Goal: Task Accomplishment & Management: Use online tool/utility

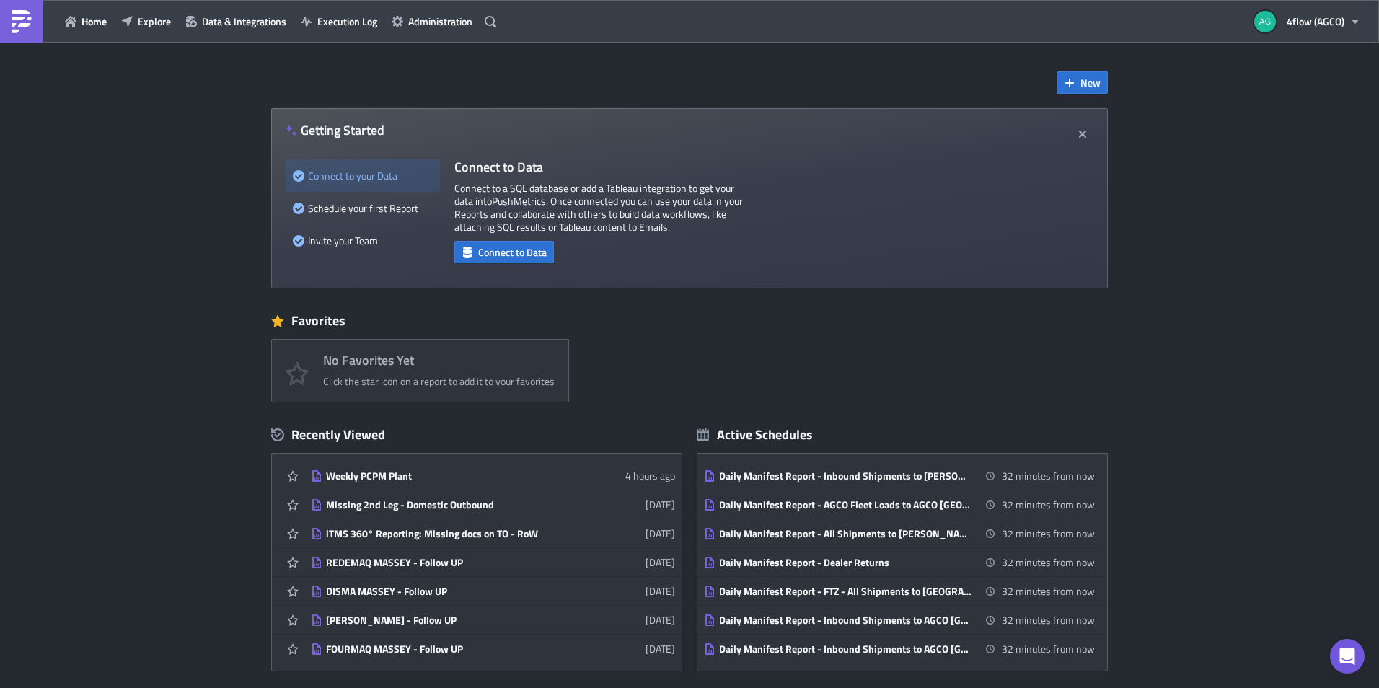
click at [363, 33] on div "Home Explore Data & Integrations Execution Log Administration" at bounding box center [250, 21] width 501 height 43
click at [363, 24] on span "Execution Log" at bounding box center [347, 21] width 60 height 15
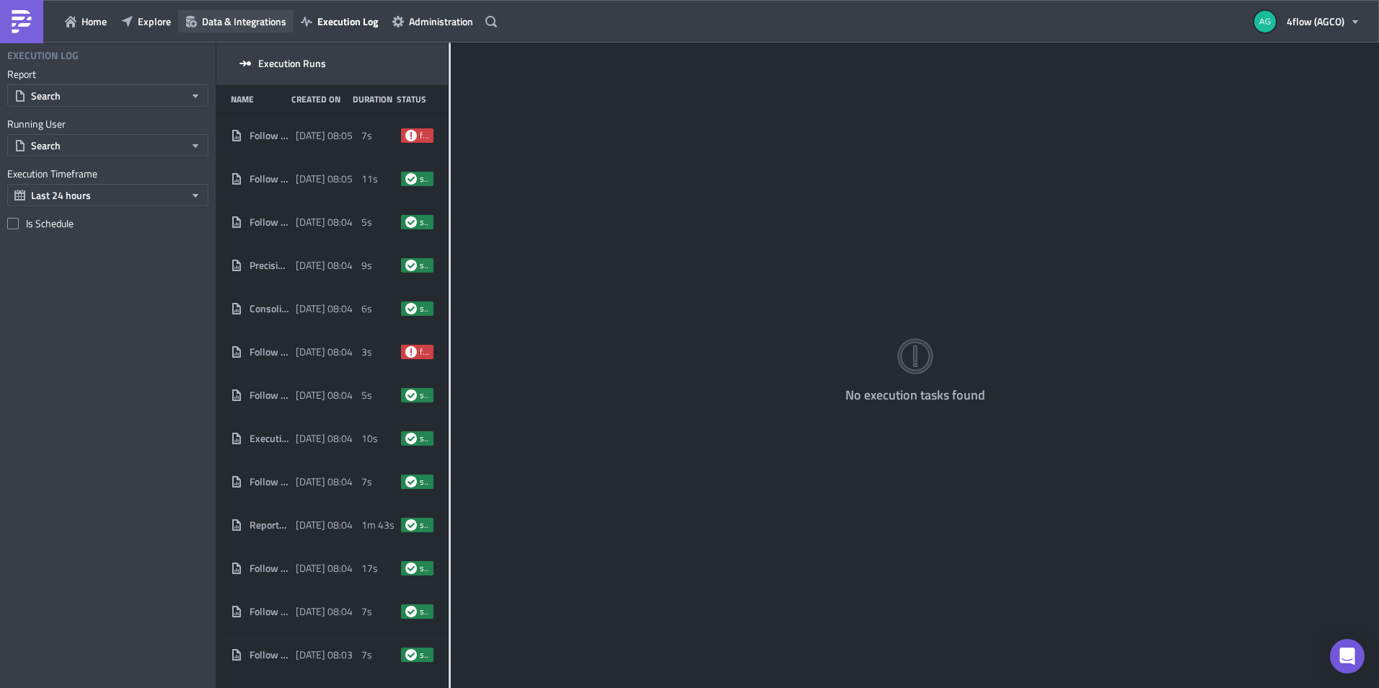
click at [237, 25] on span "Data & Integrations" at bounding box center [244, 21] width 84 height 15
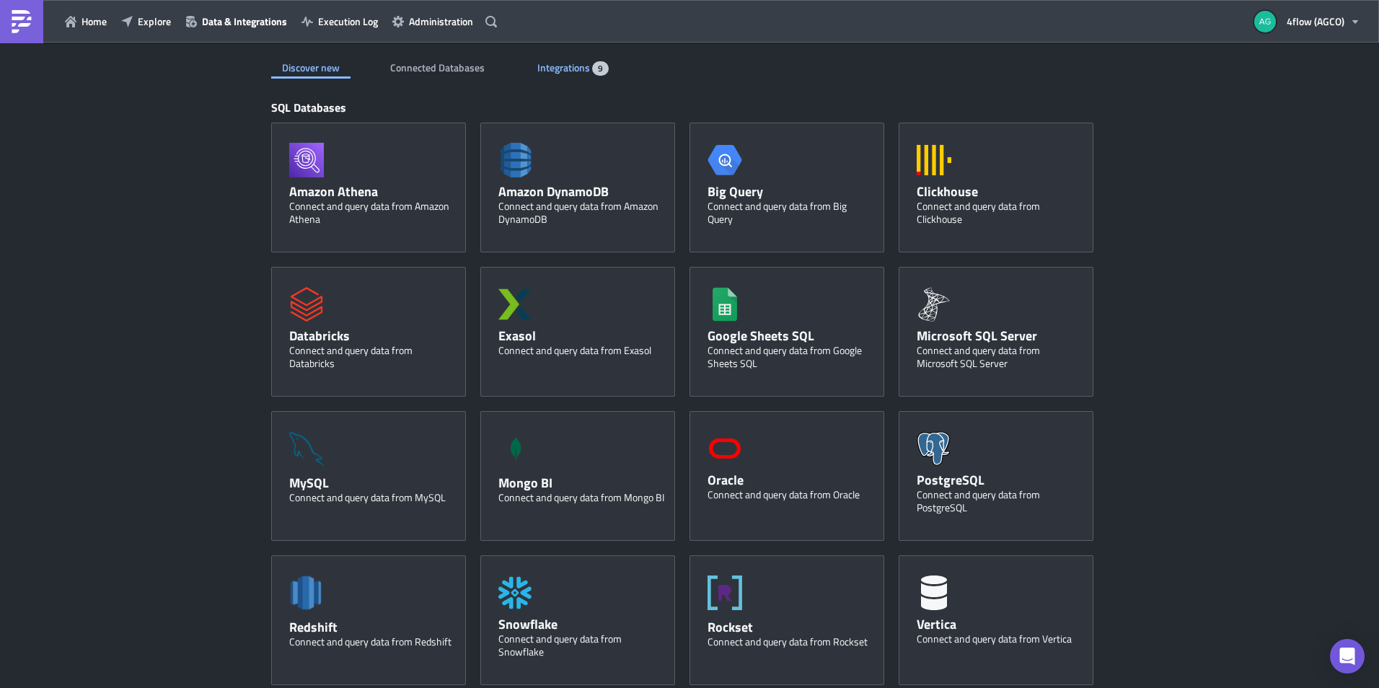
click at [566, 77] on div "Integrations 9" at bounding box center [572, 68] width 71 height 22
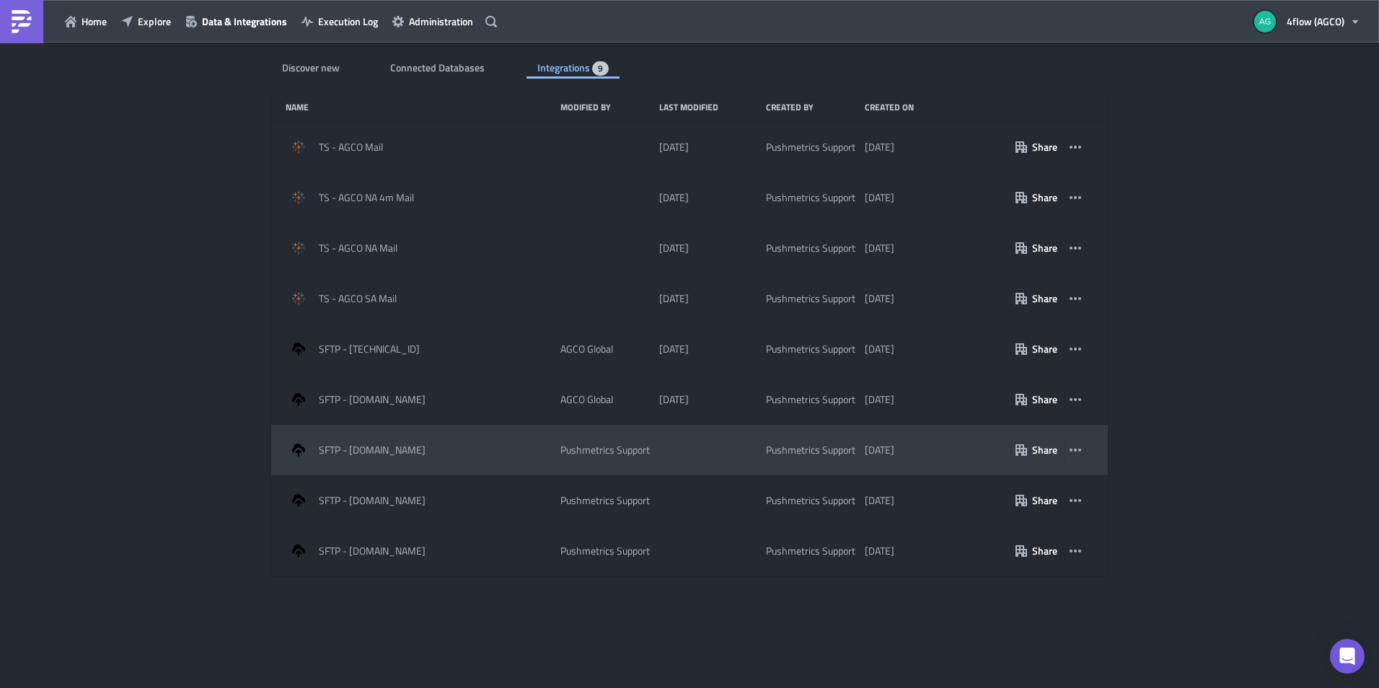
click at [613, 444] on div "Pushmetrics Support" at bounding box center [604, 450] width 89 height 13
click at [1080, 456] on button "button" at bounding box center [1075, 450] width 22 height 22
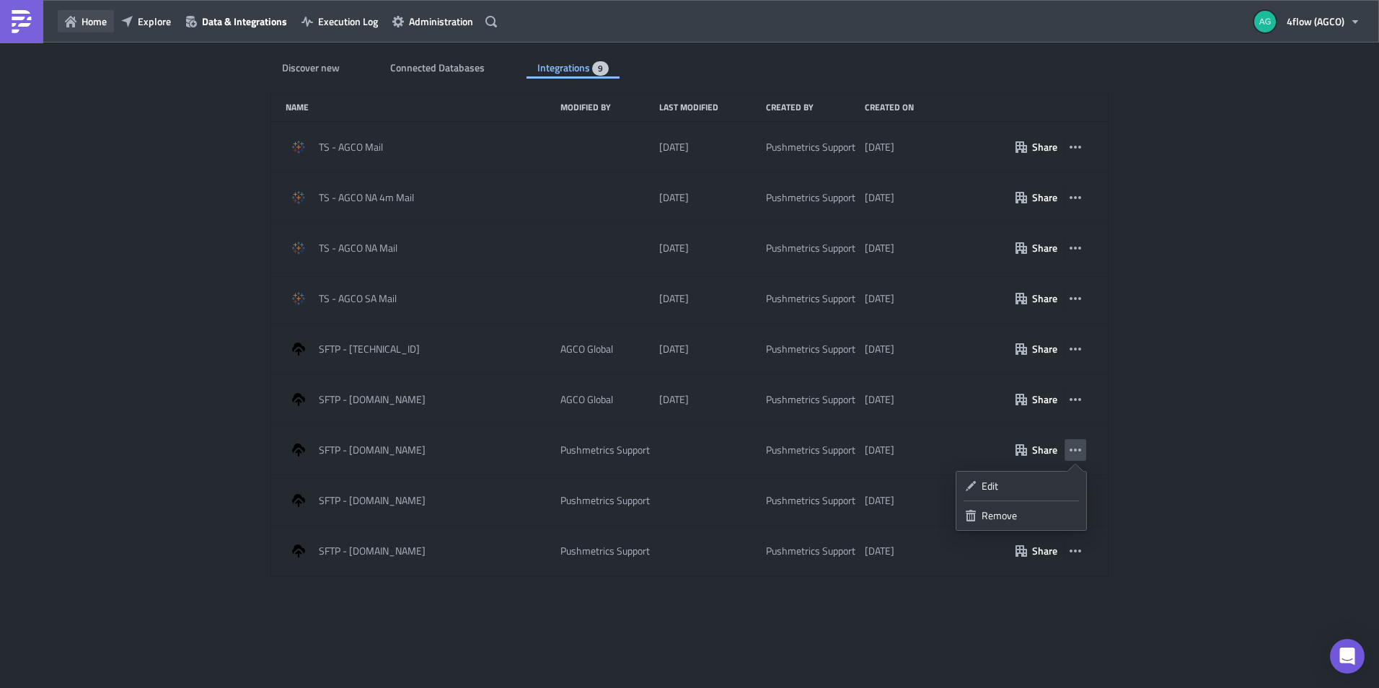
click at [78, 24] on button "Home" at bounding box center [86, 21] width 56 height 22
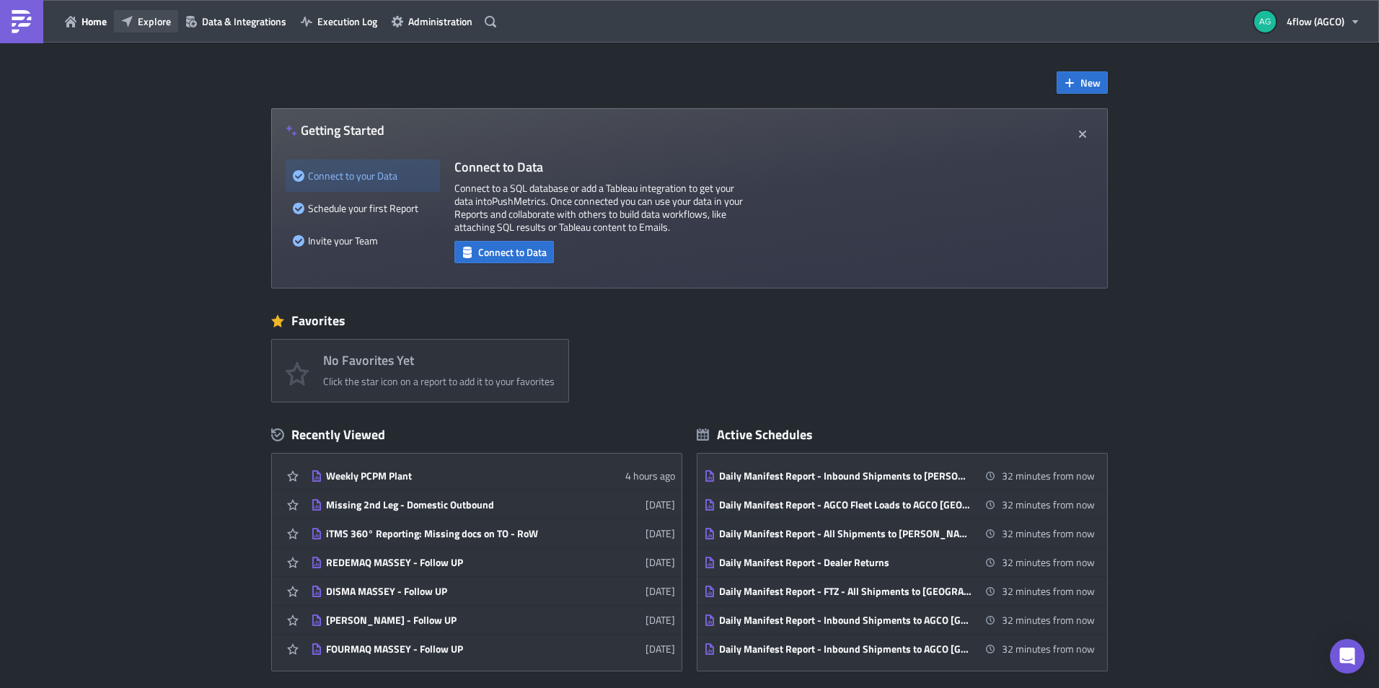
click at [159, 15] on span "Explore" at bounding box center [154, 21] width 33 height 15
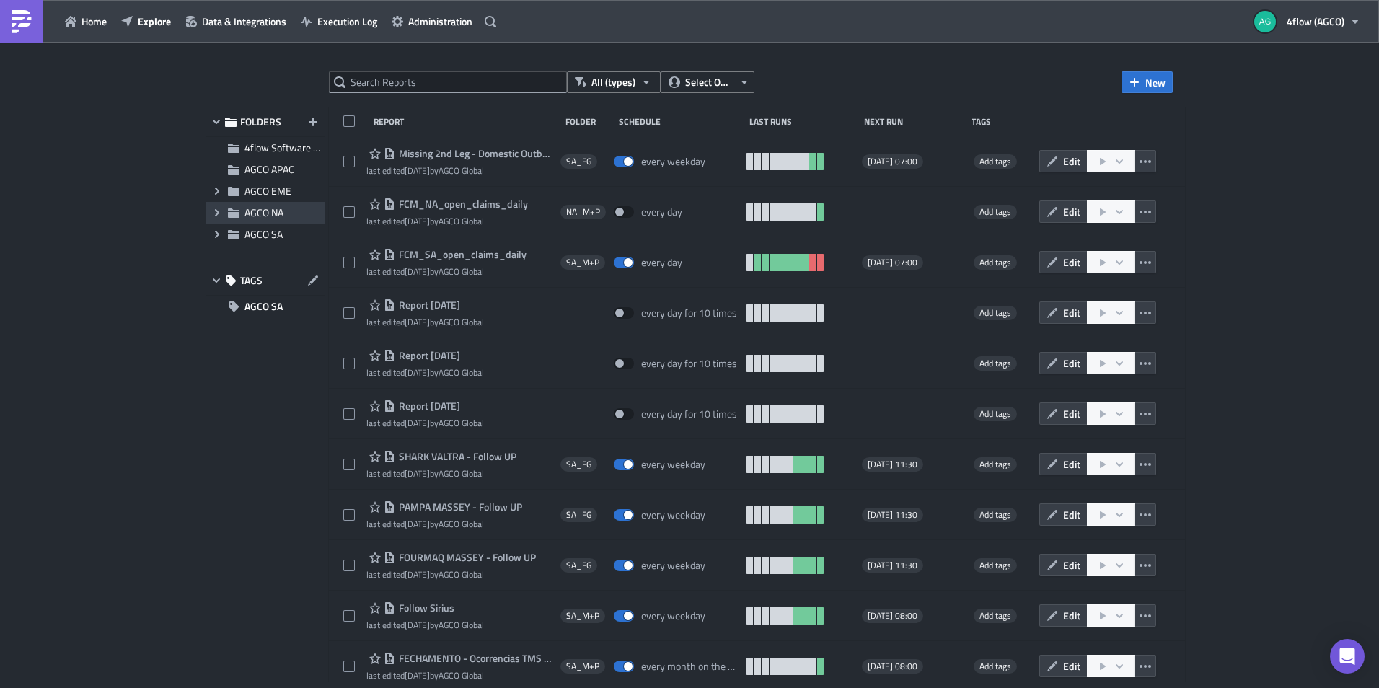
click at [222, 216] on icon "Expand group" at bounding box center [217, 213] width 12 height 12
click at [260, 253] on div "NA_M+P" at bounding box center [265, 256] width 119 height 22
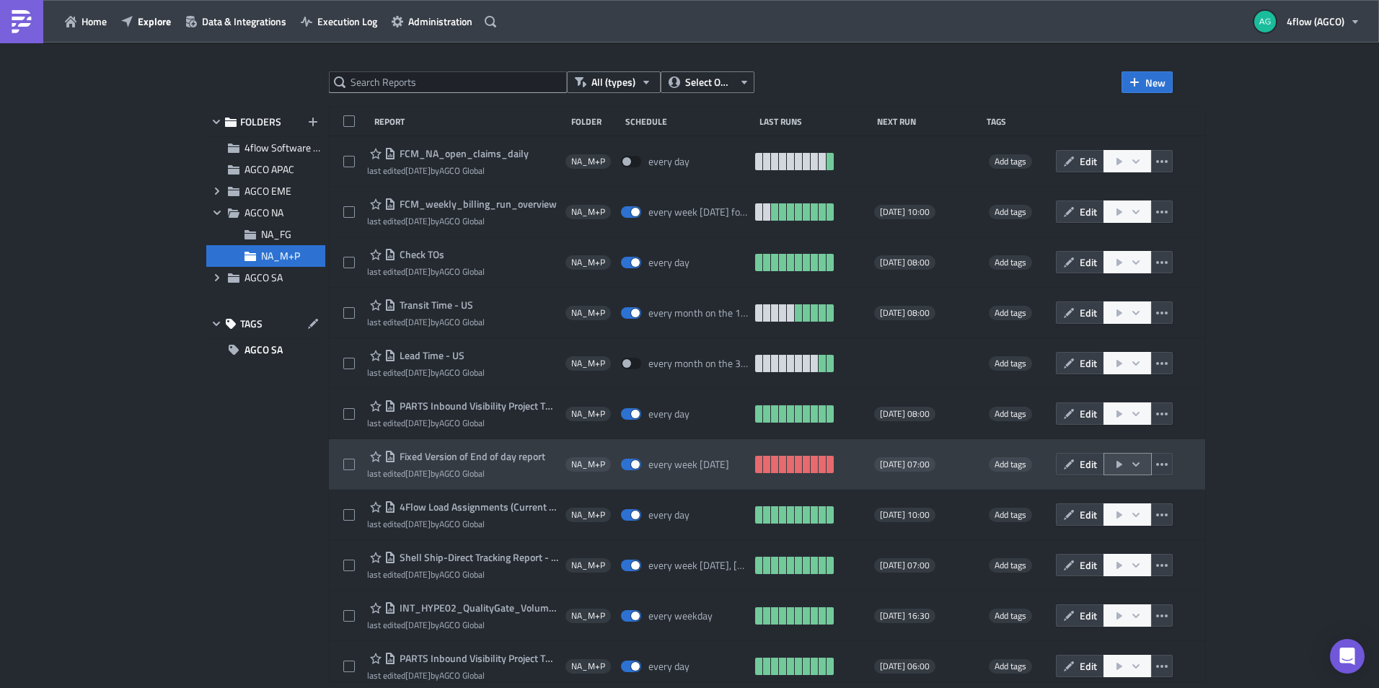
click at [1134, 467] on icon "button" at bounding box center [1136, 465] width 12 height 12
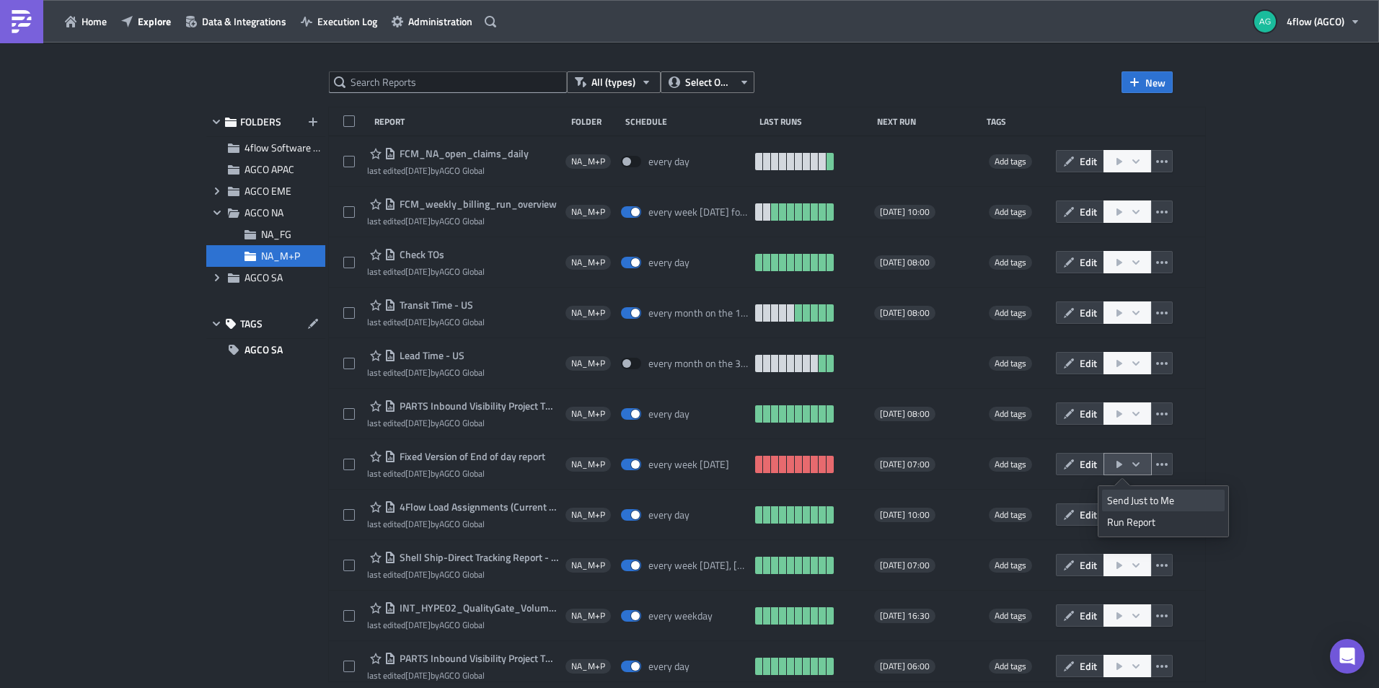
click at [1124, 504] on div "Send Just to Me" at bounding box center [1163, 500] width 113 height 14
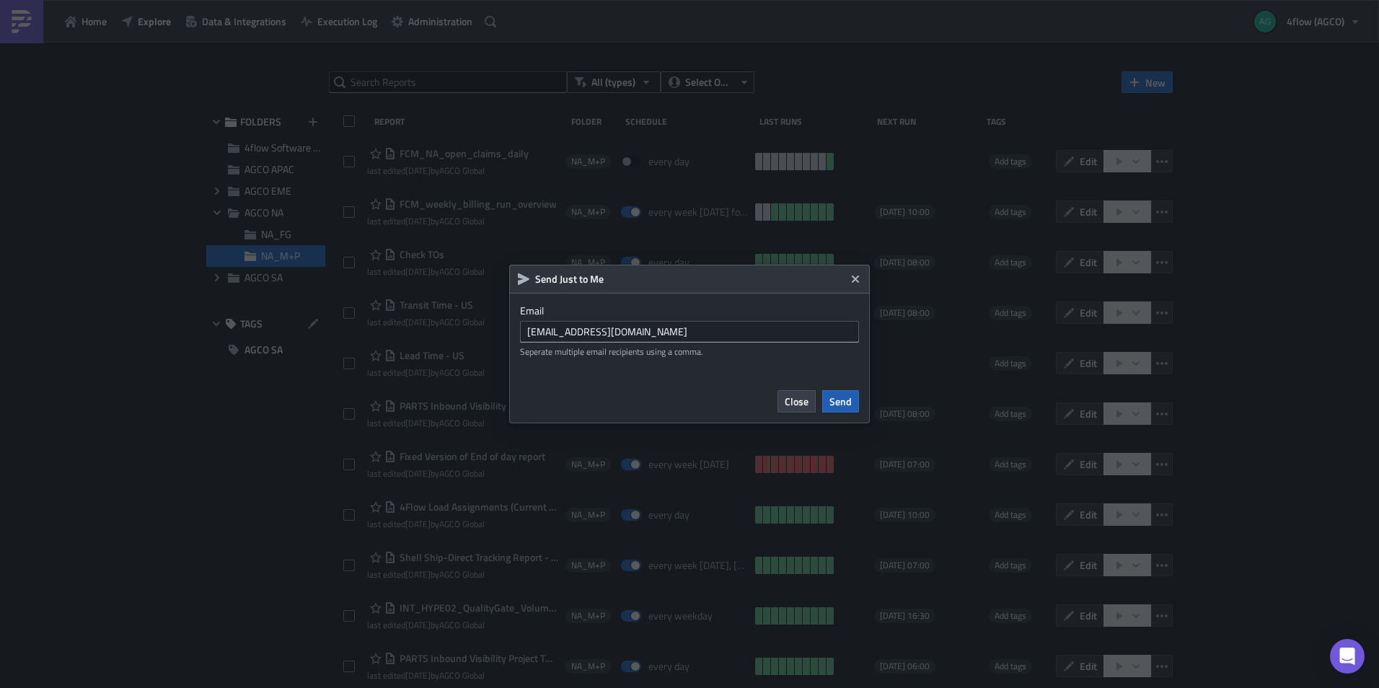
click at [845, 400] on span "Send" at bounding box center [840, 401] width 22 height 15
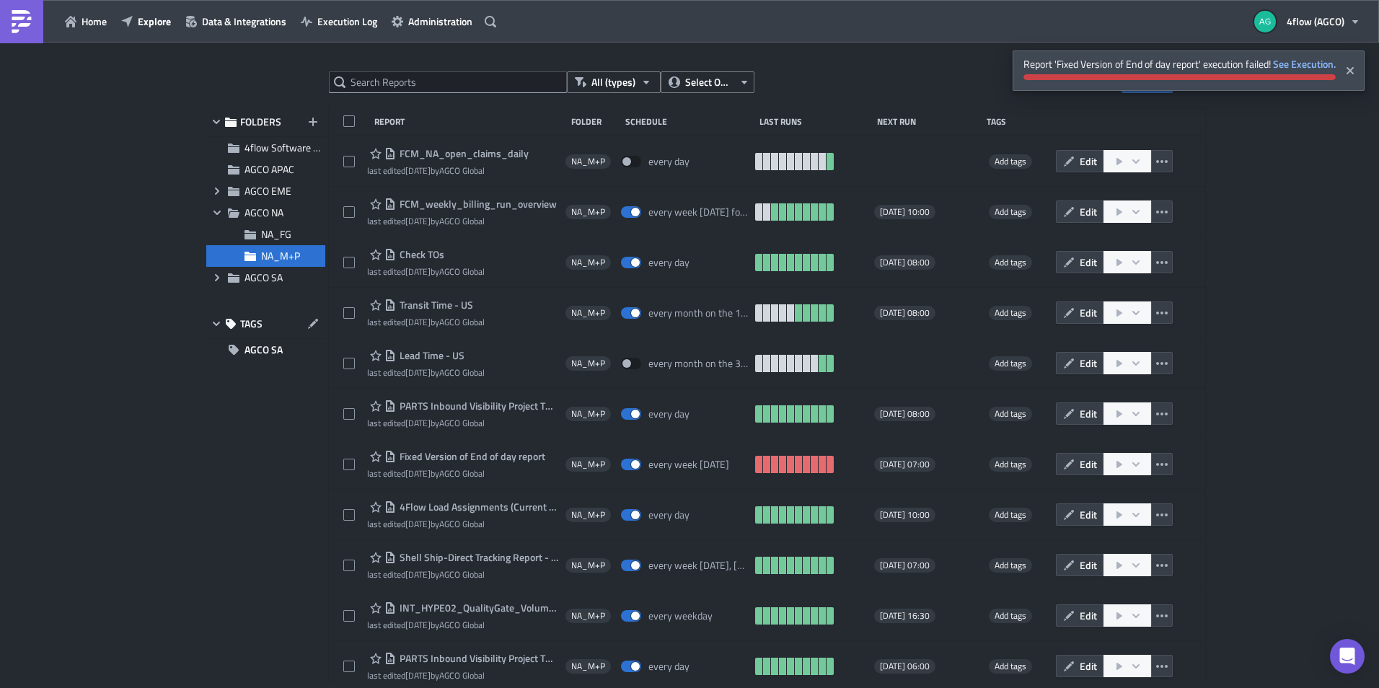
click at [1274, 302] on div "All (types) Select Owner New FOLDERS 4flow Software KAM AGCO APAC Expand group …" at bounding box center [689, 367] width 1379 height 648
click at [1349, 68] on icon "Close" at bounding box center [1349, 70] width 7 height 7
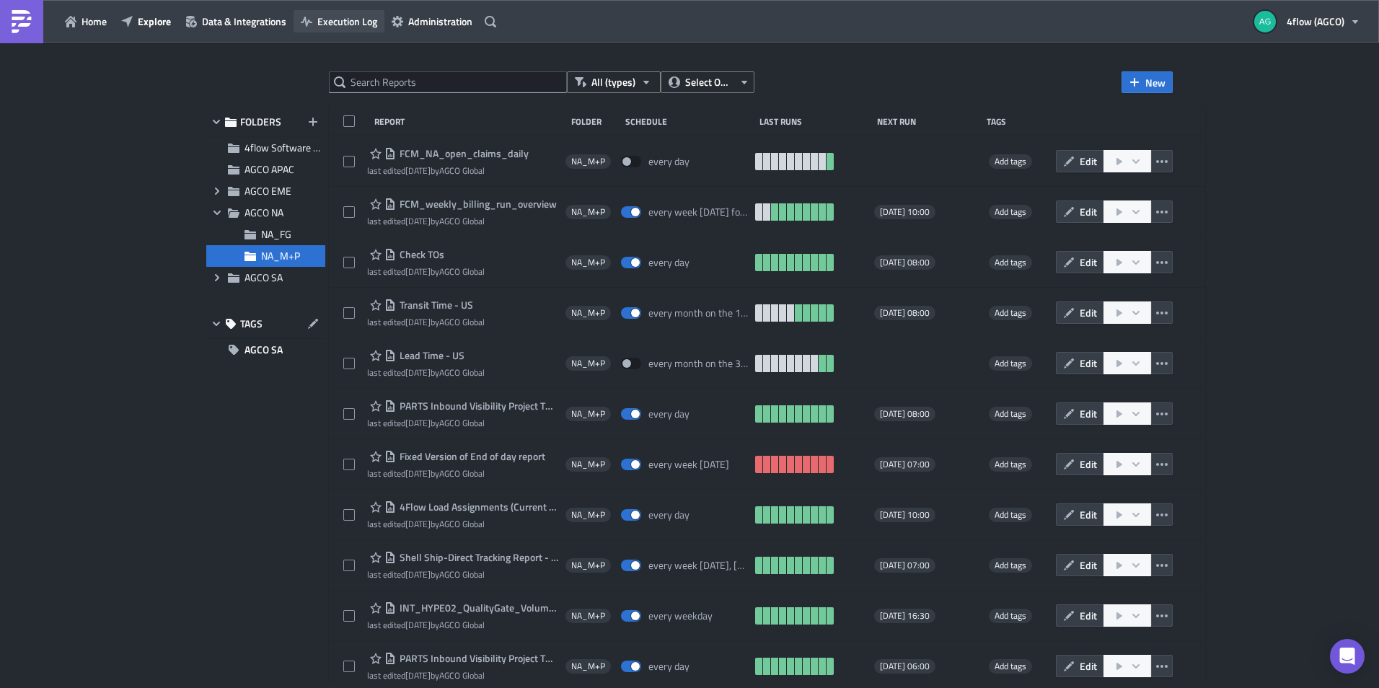
click at [374, 13] on button "Execution Log" at bounding box center [339, 21] width 91 height 22
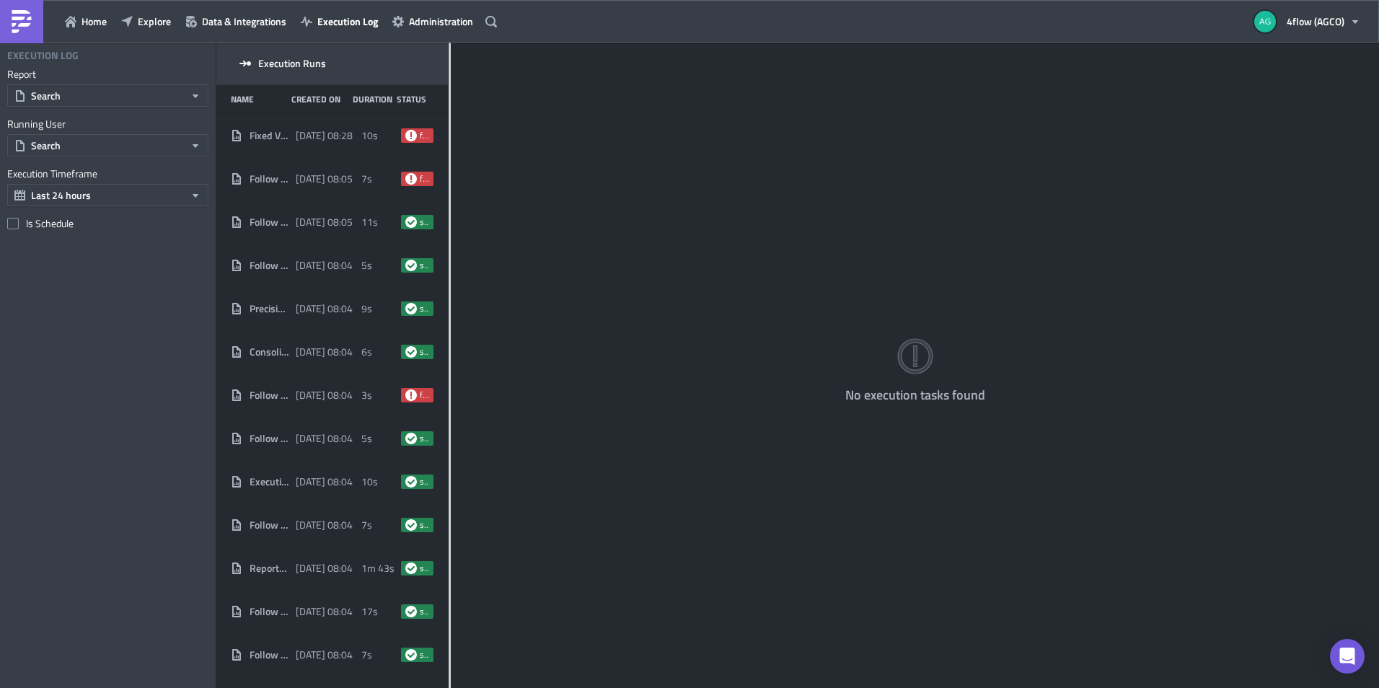
click at [73, 325] on div "Execution Log Report Search Running User Search Execution Timeframe Last 24 hou…" at bounding box center [108, 365] width 216 height 645
click at [269, 22] on span "Data & Integrations" at bounding box center [244, 21] width 84 height 15
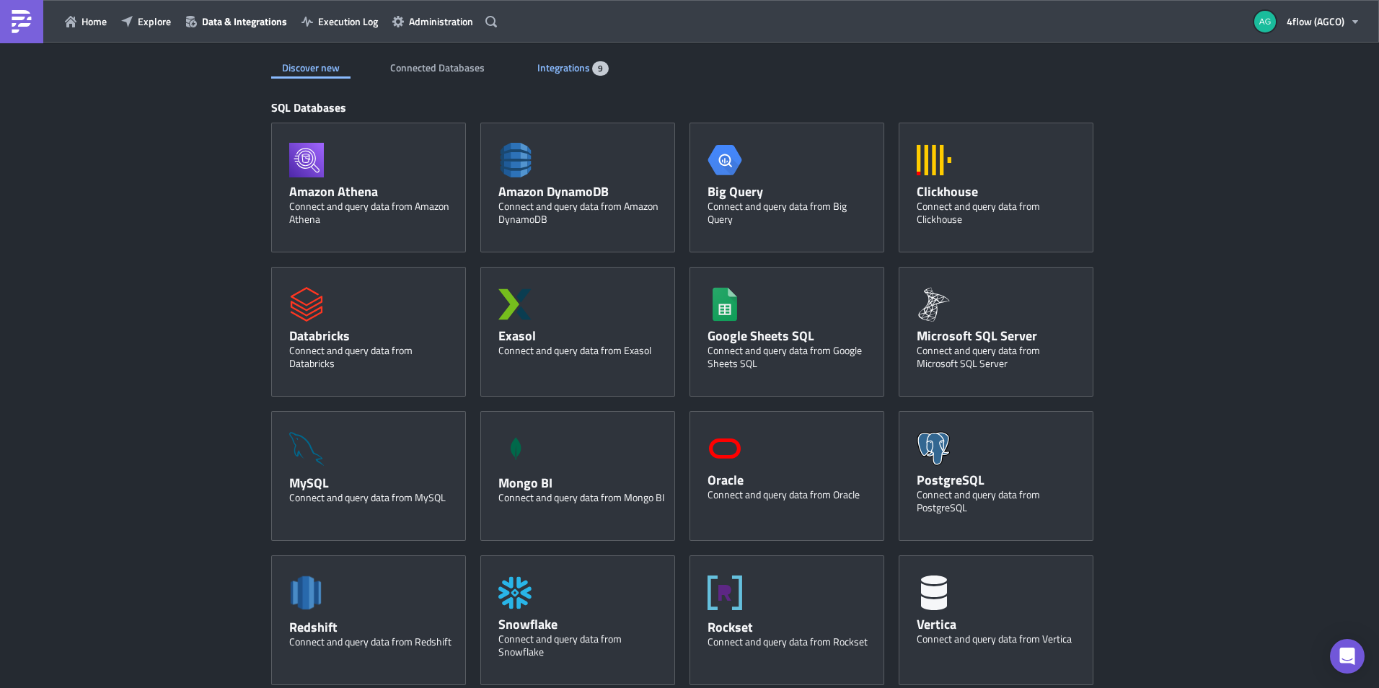
click at [575, 63] on span "Integrations" at bounding box center [564, 67] width 55 height 15
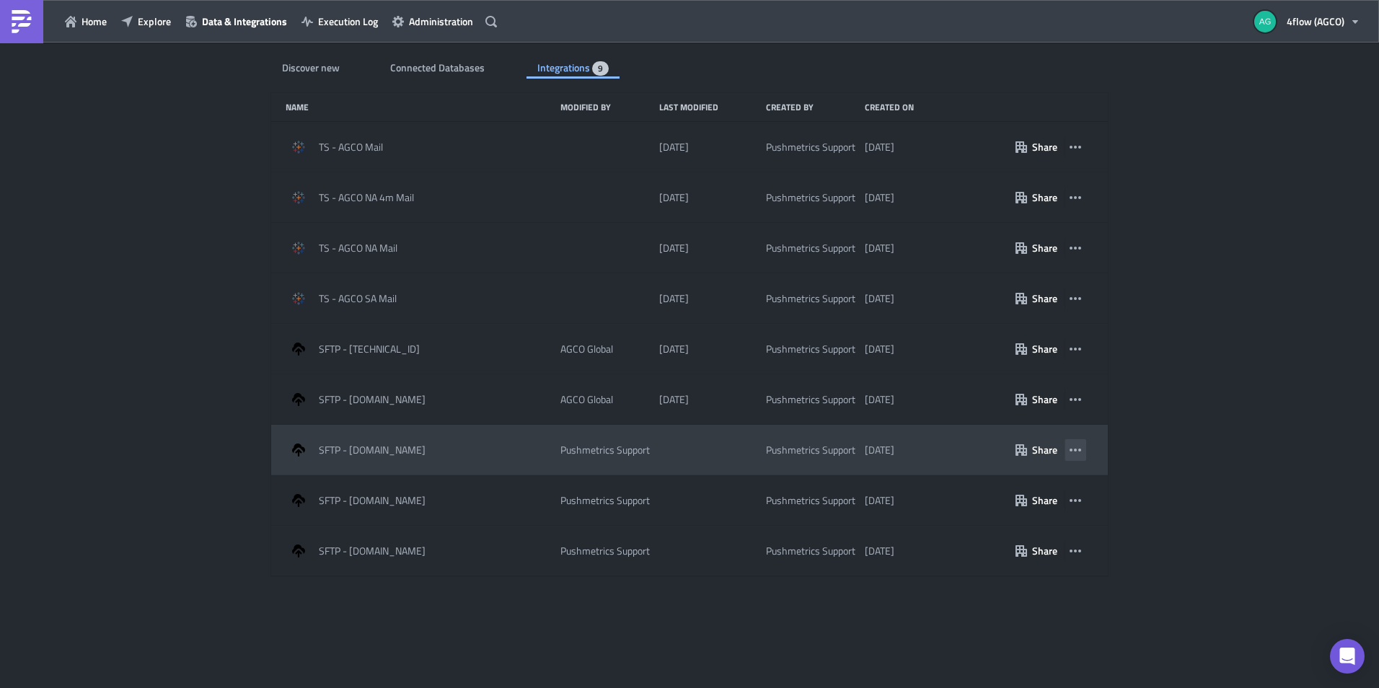
click at [1079, 447] on icon "button" at bounding box center [1075, 450] width 12 height 12
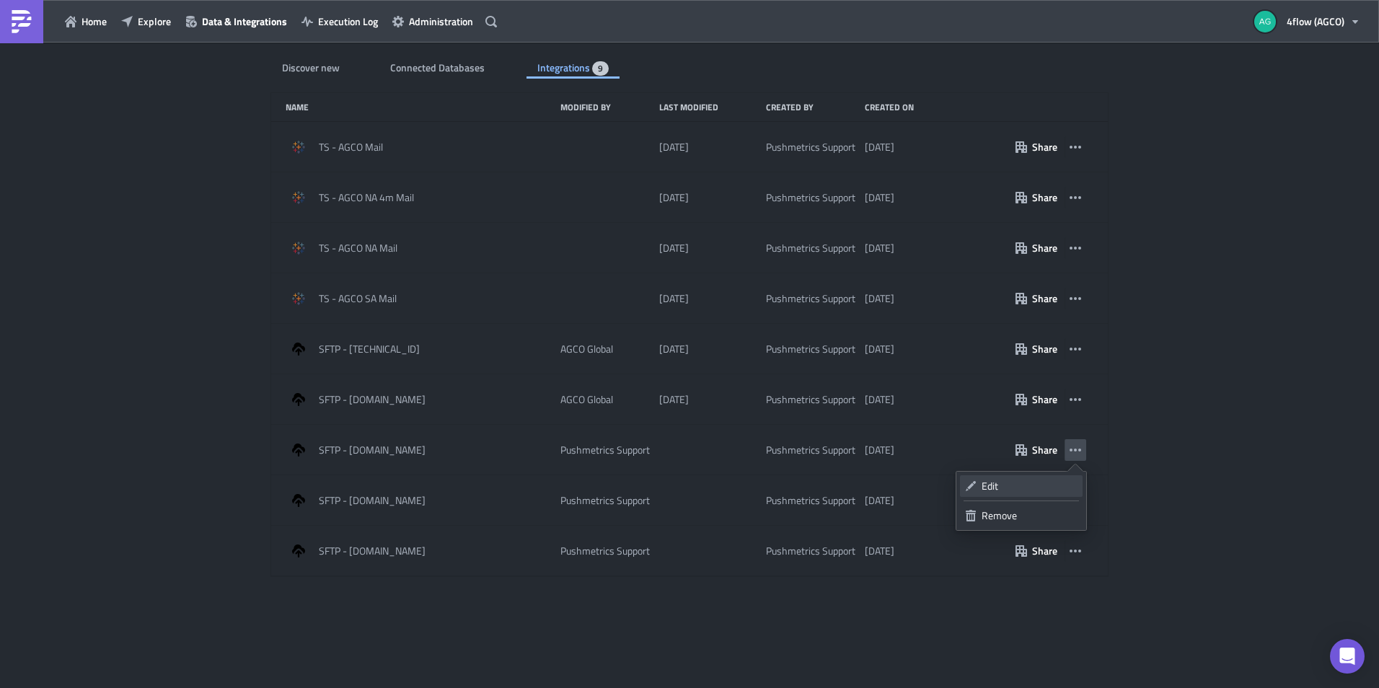
click at [1040, 480] on div "Edit" at bounding box center [1030, 486] width 96 height 14
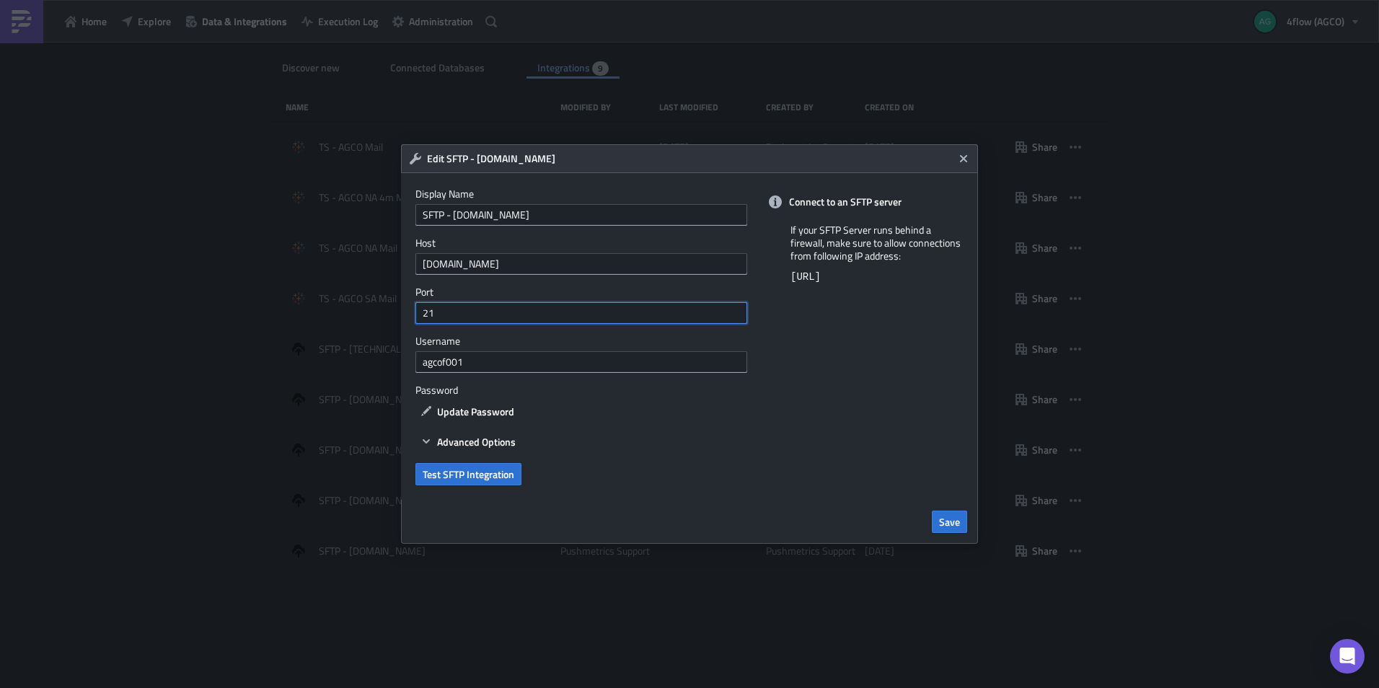
click at [458, 314] on input "21" at bounding box center [581, 313] width 332 height 22
type input "22"
click at [490, 418] on span "Update Password" at bounding box center [475, 411] width 77 height 15
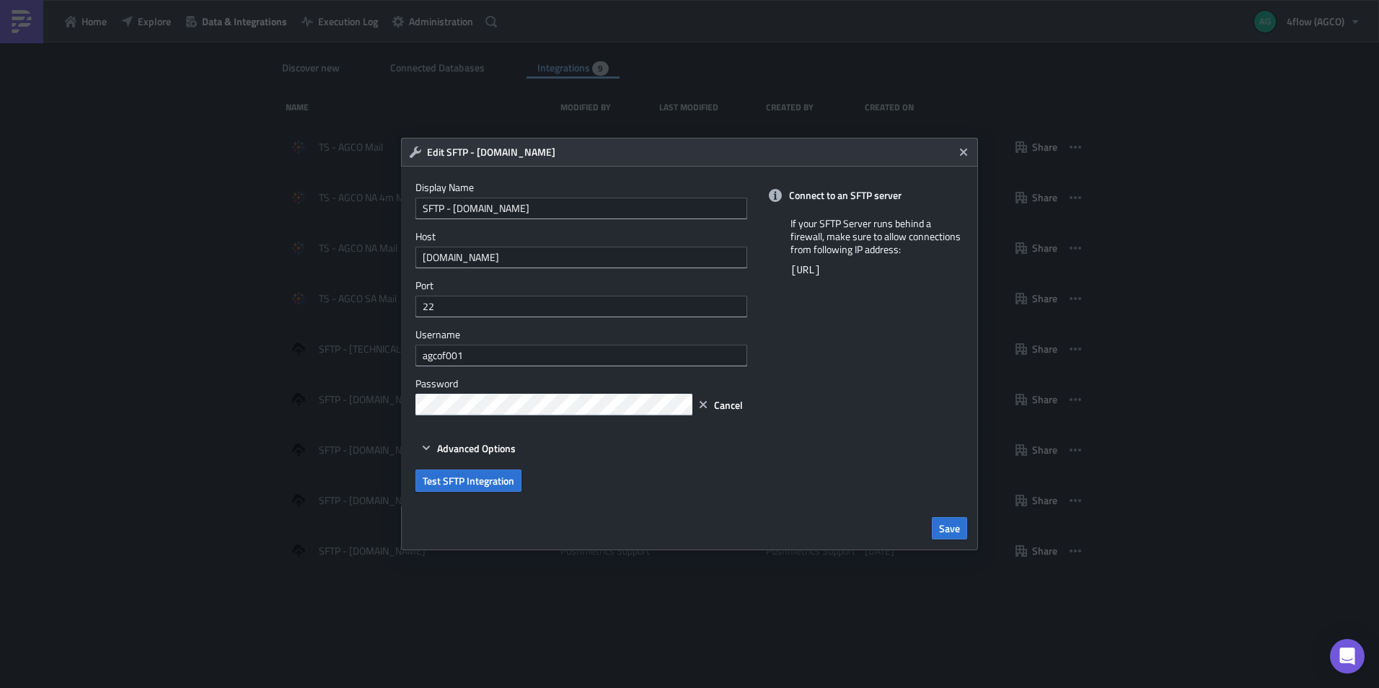
click at [888, 371] on div "Connect to an SFTP server If your SFTP Server runs behind a firewall, make sure…" at bounding box center [870, 337] width 216 height 340
click at [938, 524] on button "Save" at bounding box center [949, 528] width 35 height 22
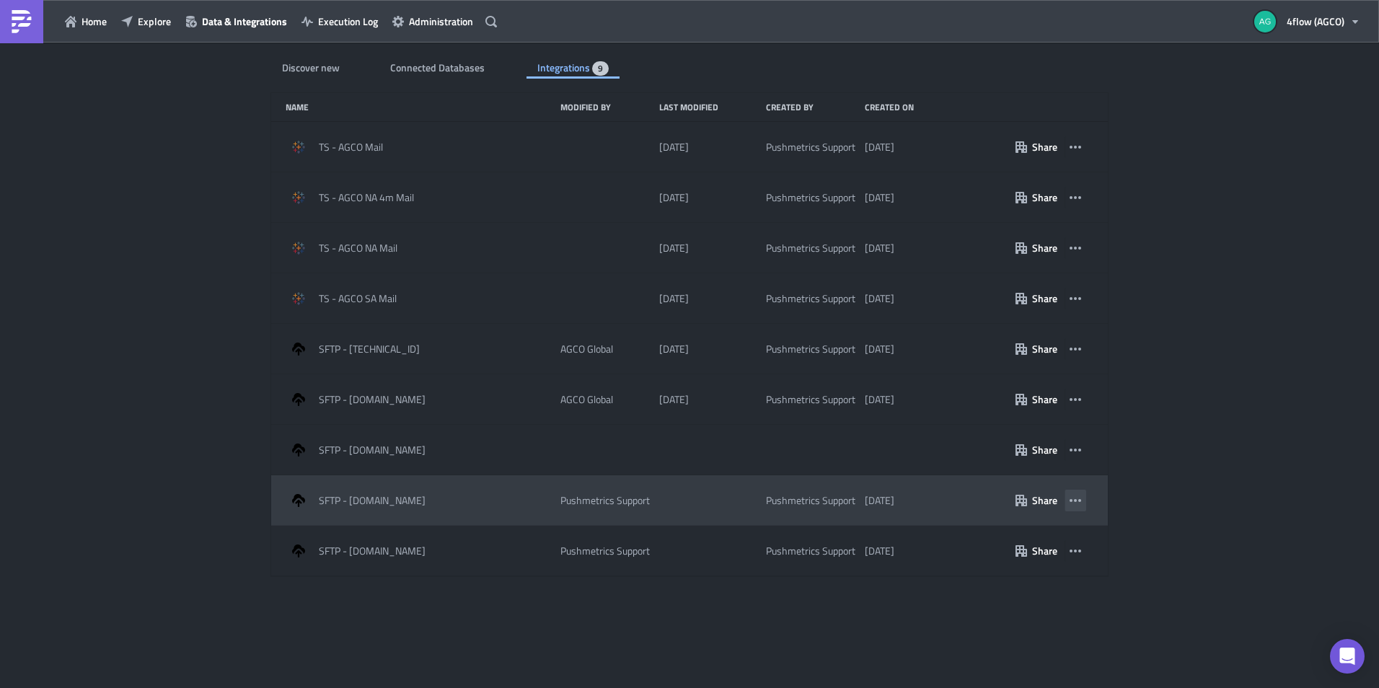
click at [1079, 501] on icon "button" at bounding box center [1075, 501] width 12 height 12
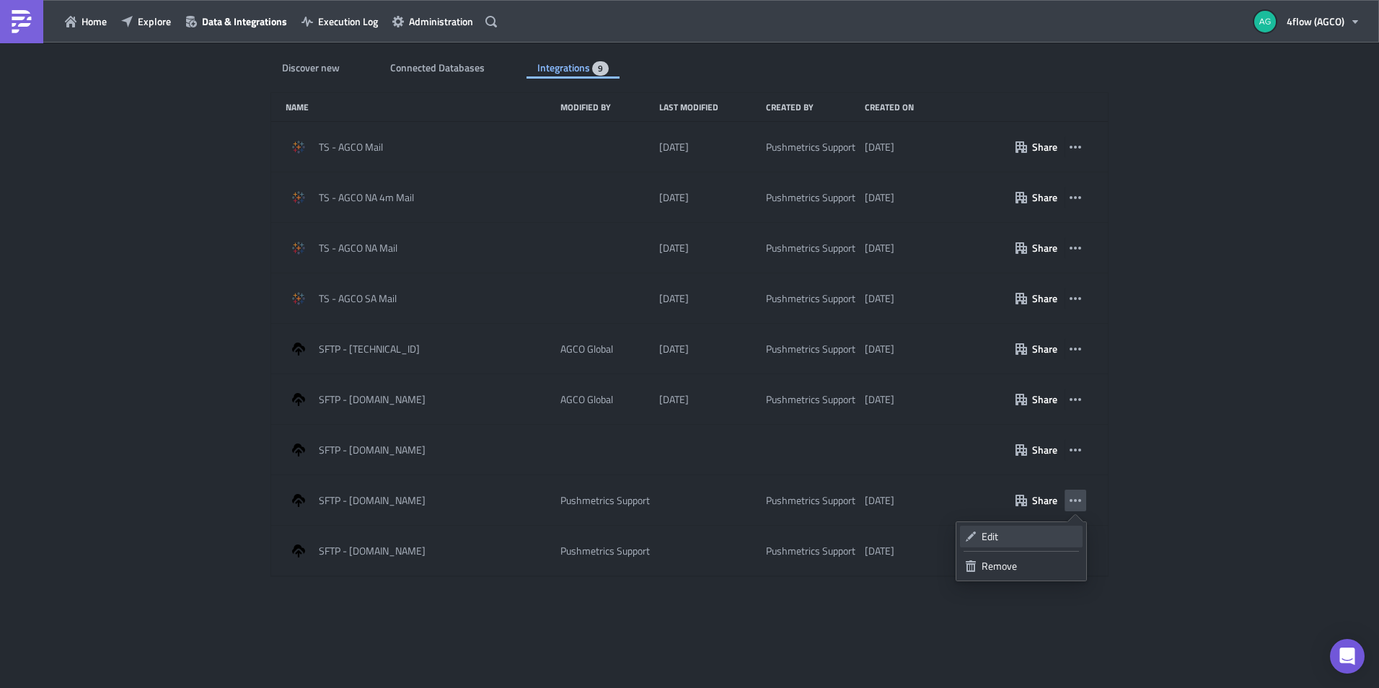
click at [1057, 539] on div "Edit" at bounding box center [1030, 536] width 96 height 14
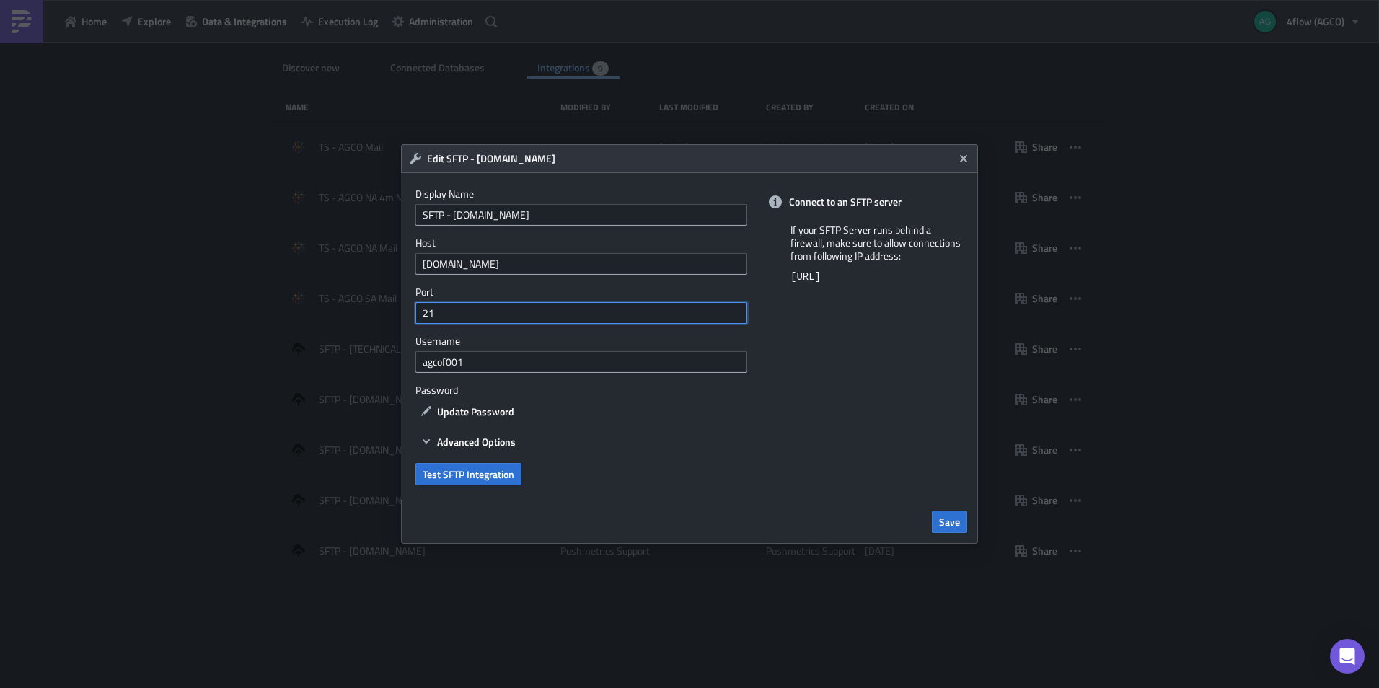
click at [594, 314] on input "21" at bounding box center [581, 313] width 332 height 22
type input "22"
click at [498, 407] on span "Update Password" at bounding box center [475, 411] width 77 height 15
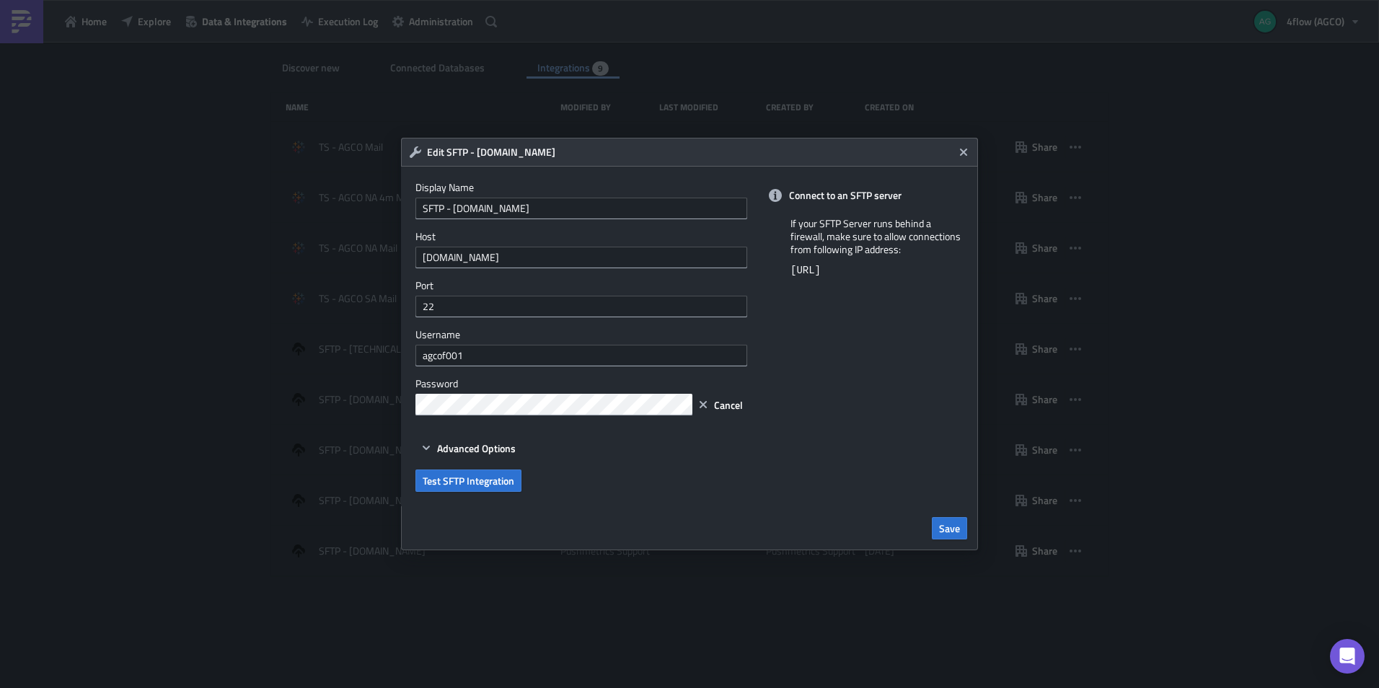
click at [813, 431] on div "Connect to an SFTP server If your SFTP Server runs behind a firewall, make sure…" at bounding box center [870, 337] width 216 height 340
click at [959, 526] on span "Save" at bounding box center [949, 528] width 21 height 15
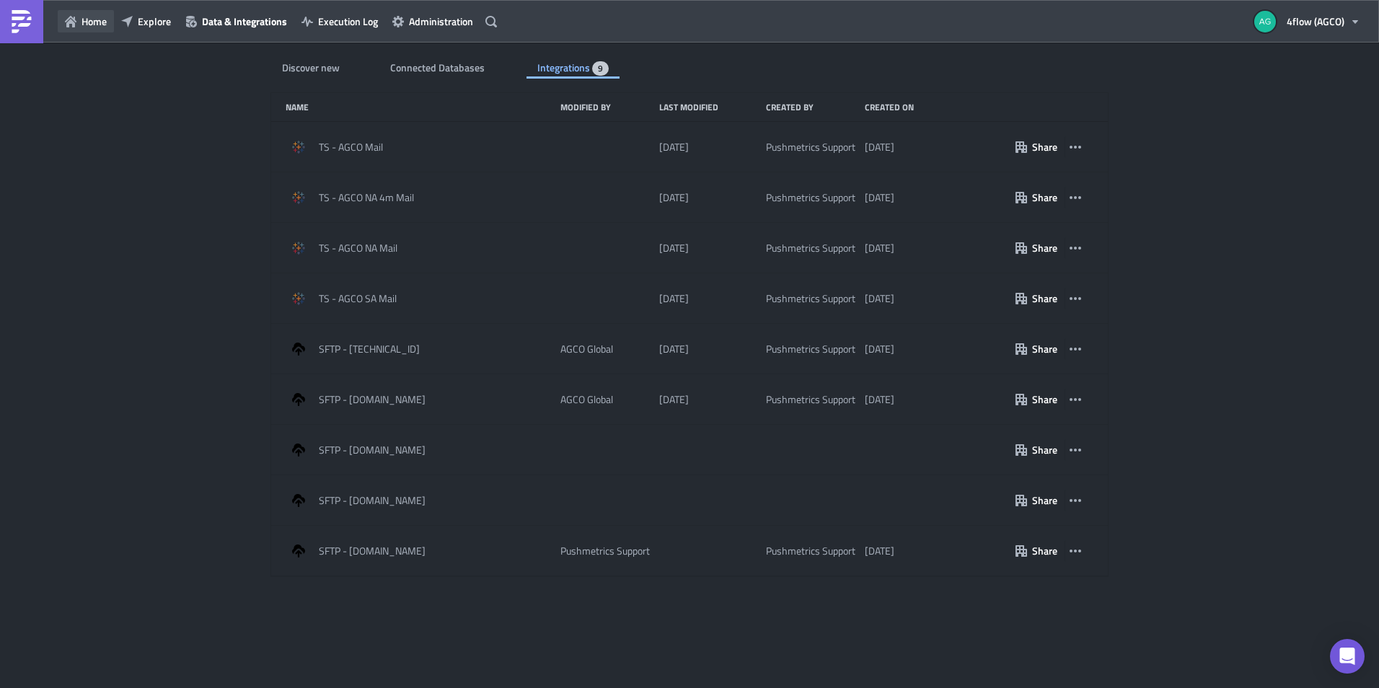
drag, startPoint x: 85, startPoint y: 24, endPoint x: 76, endPoint y: 25, distance: 8.7
click at [84, 24] on span "Home" at bounding box center [93, 21] width 25 height 15
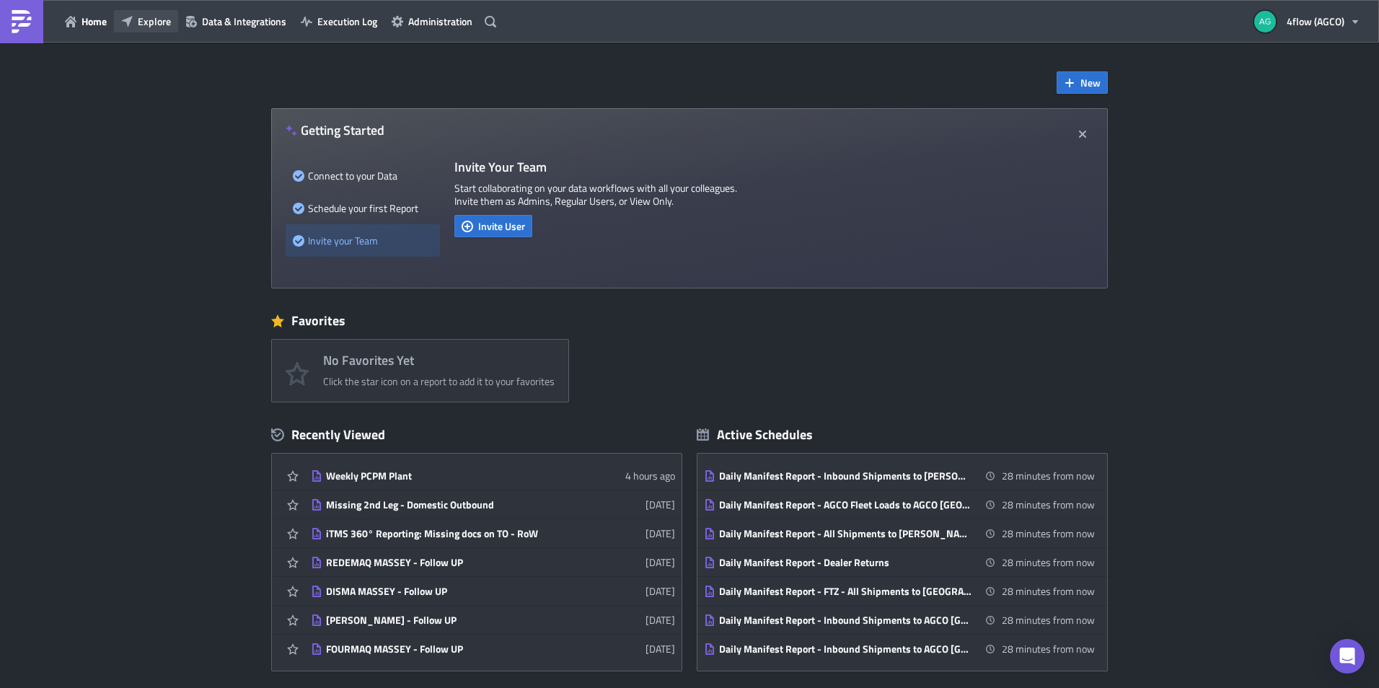
click at [147, 16] on span "Explore" at bounding box center [154, 21] width 33 height 15
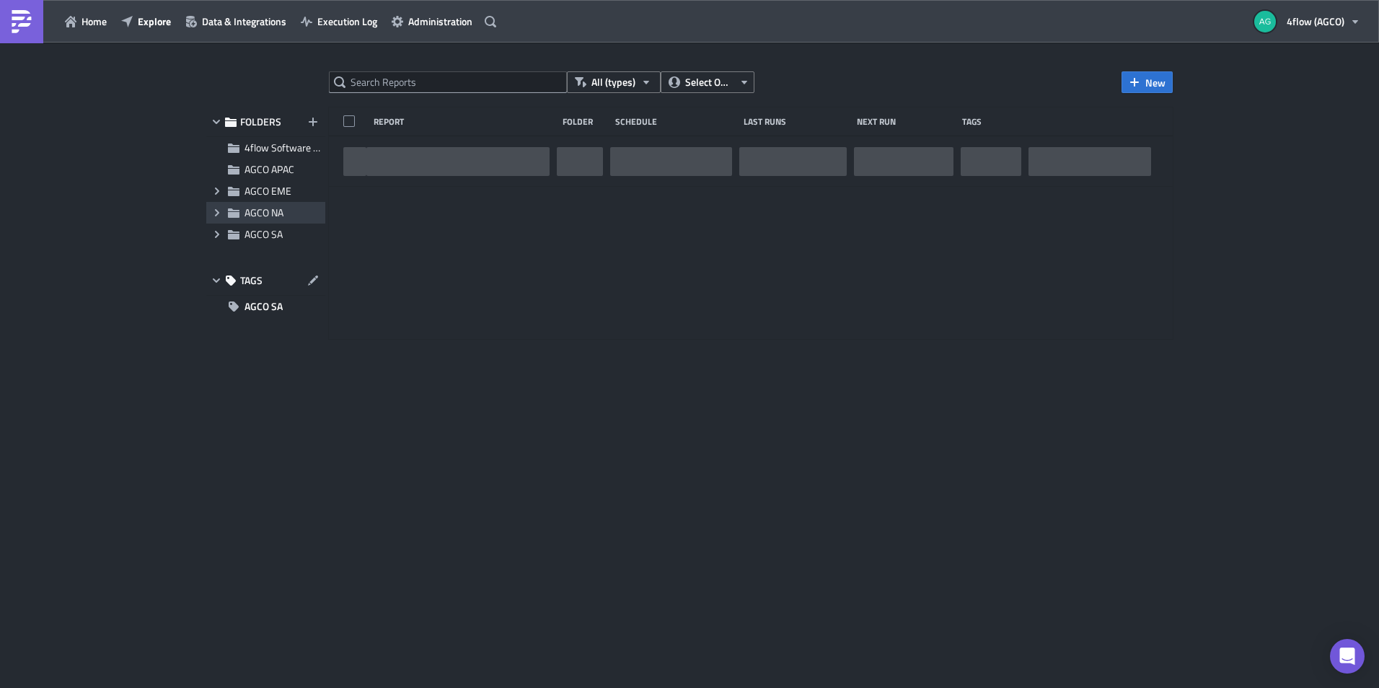
click at [263, 209] on span "AGCO NA" at bounding box center [263, 212] width 39 height 15
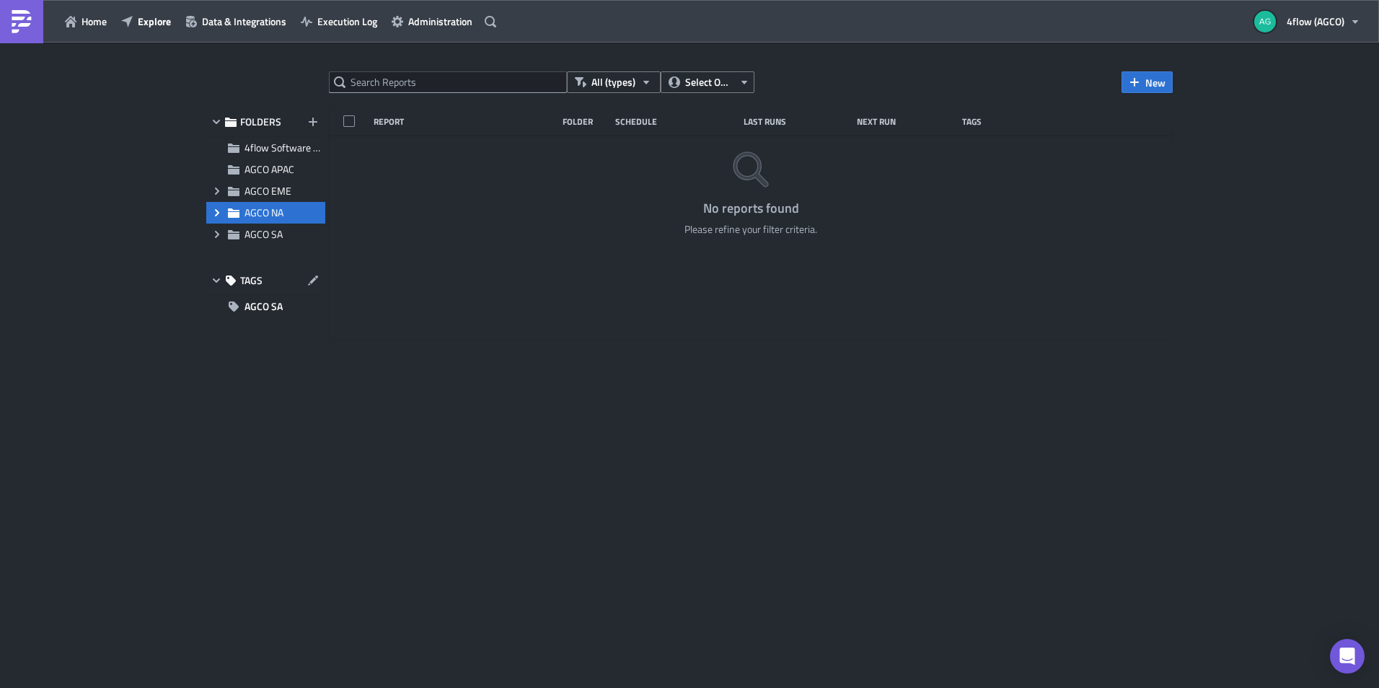
click at [223, 208] on span "Expand group" at bounding box center [217, 213] width 22 height 22
click at [268, 252] on span "NA_M+P" at bounding box center [280, 255] width 39 height 15
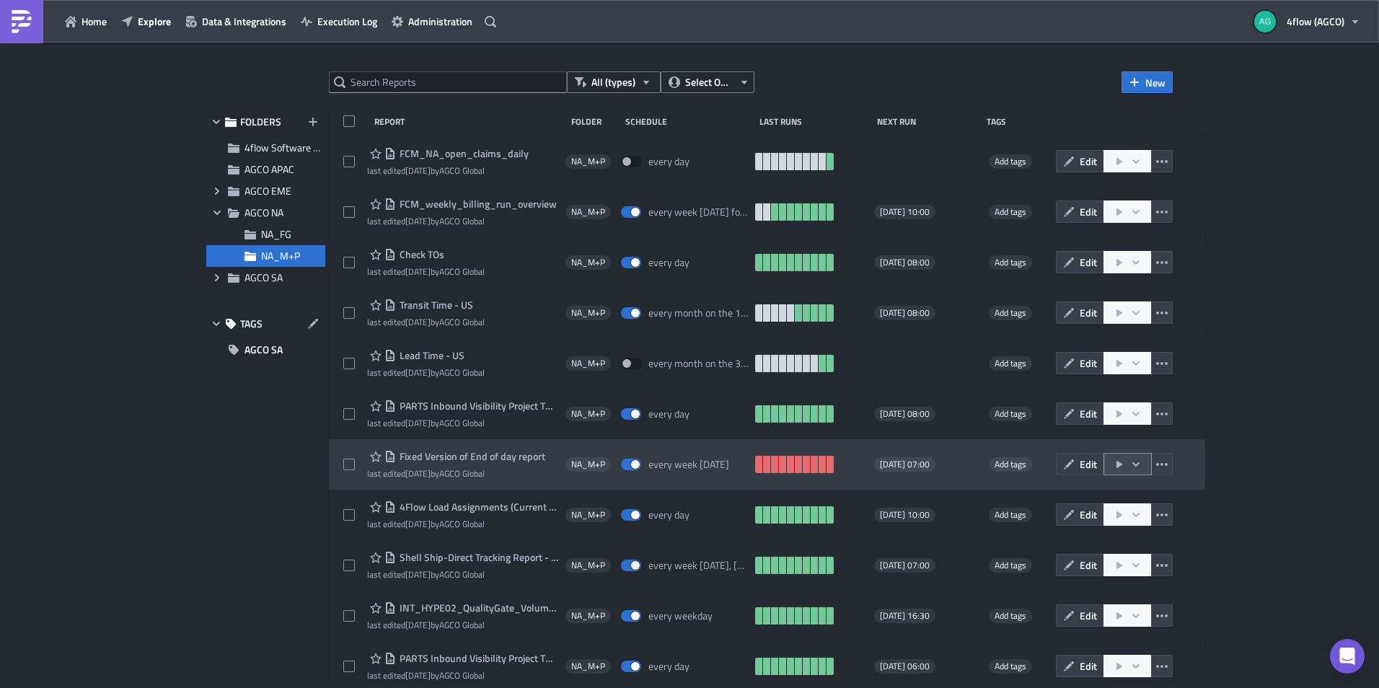
click at [1132, 464] on icon "button" at bounding box center [1135, 464] width 7 height 4
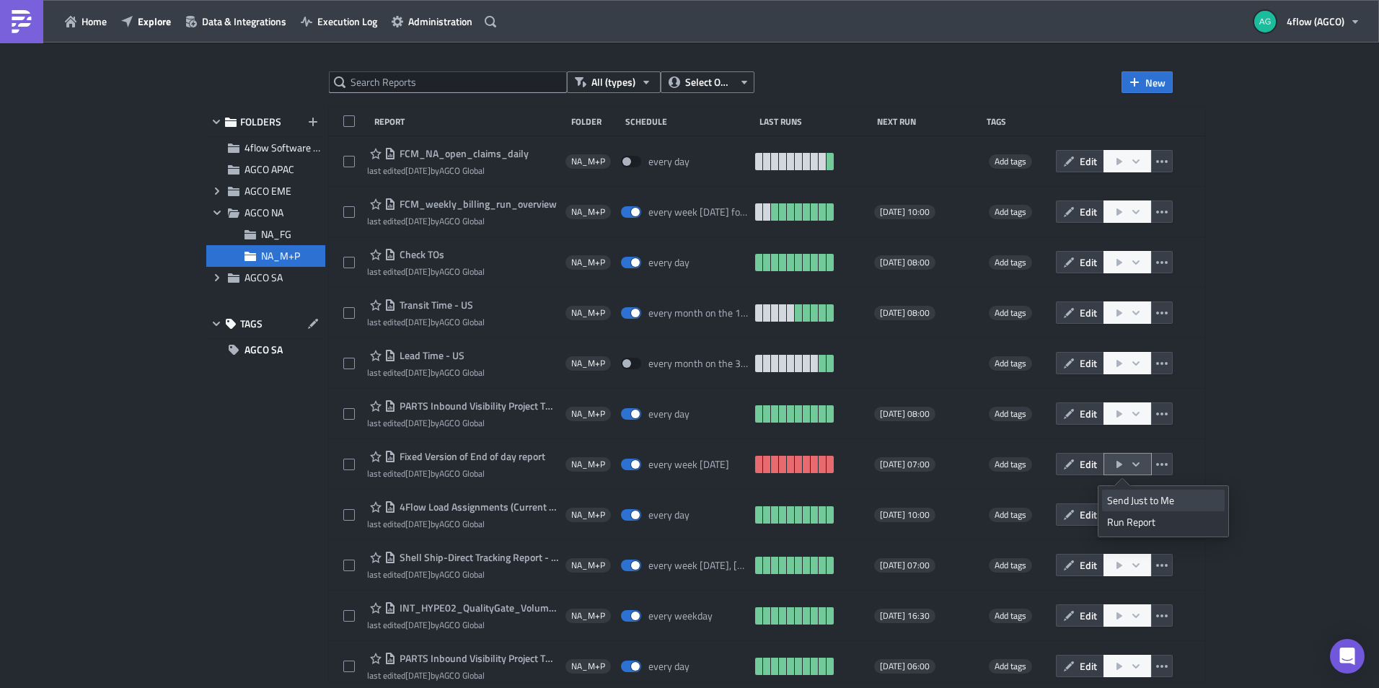
click at [1131, 500] on div "Send Just to Me" at bounding box center [1163, 500] width 113 height 14
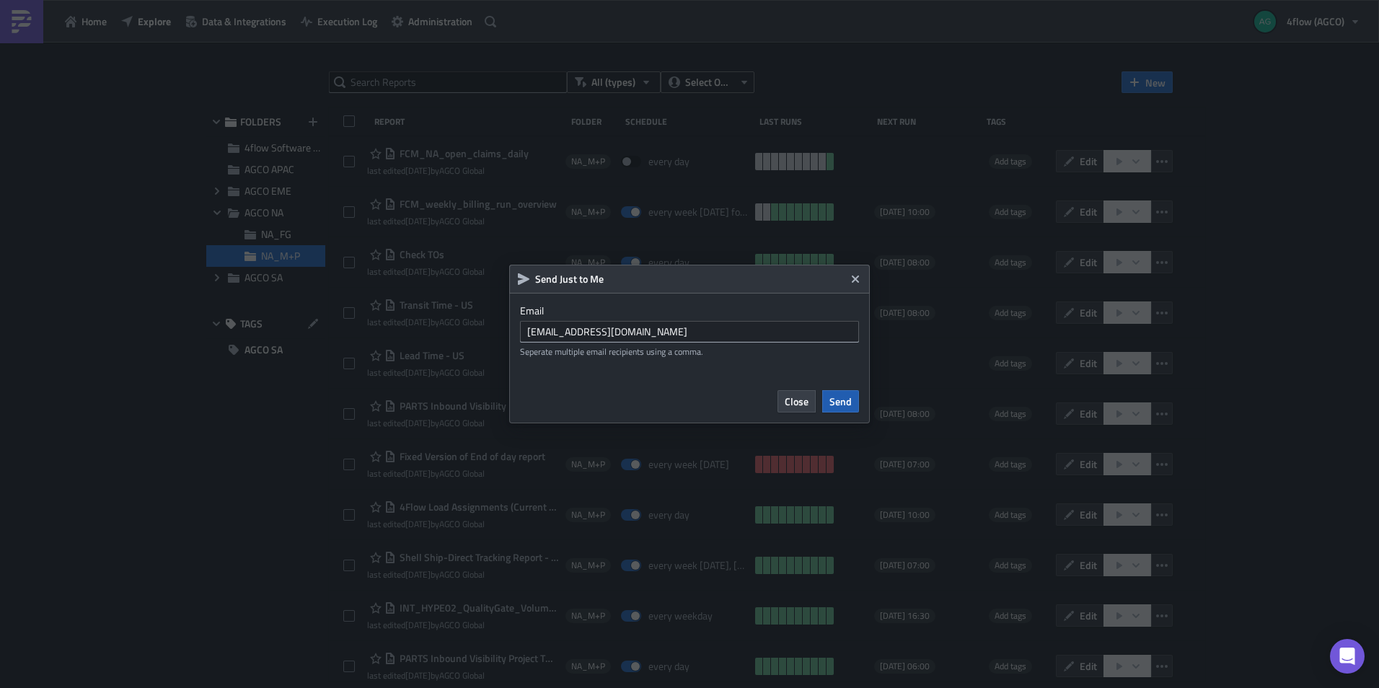
click at [841, 391] on button "Send" at bounding box center [840, 401] width 37 height 22
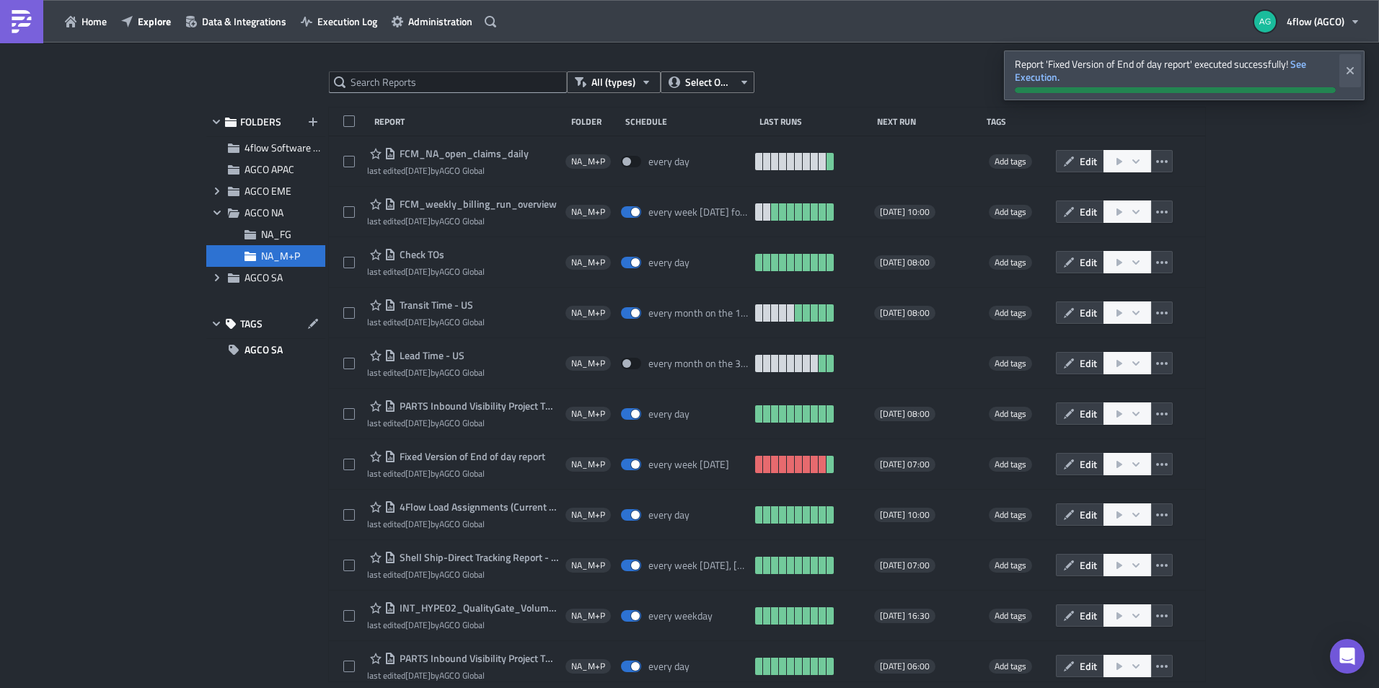
click at [1354, 79] on button "Close" at bounding box center [1350, 70] width 22 height 33
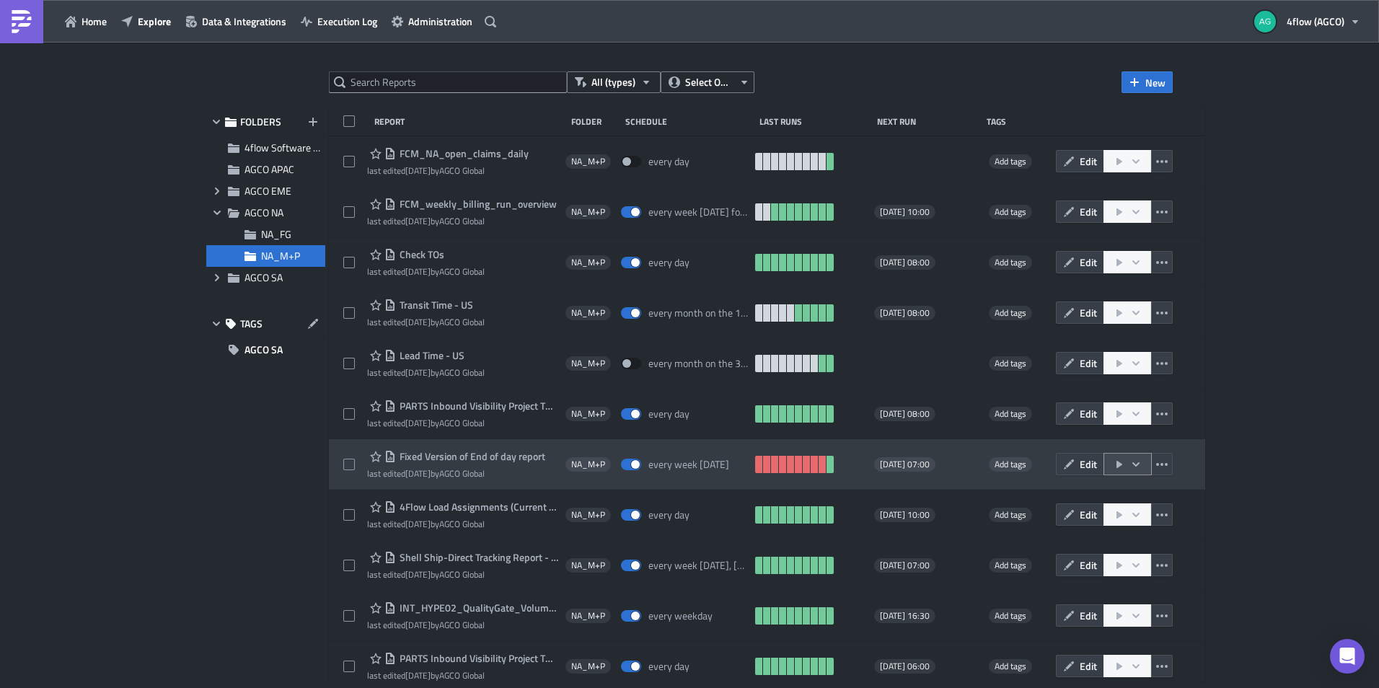
click at [1132, 467] on icon "button" at bounding box center [1136, 465] width 12 height 12
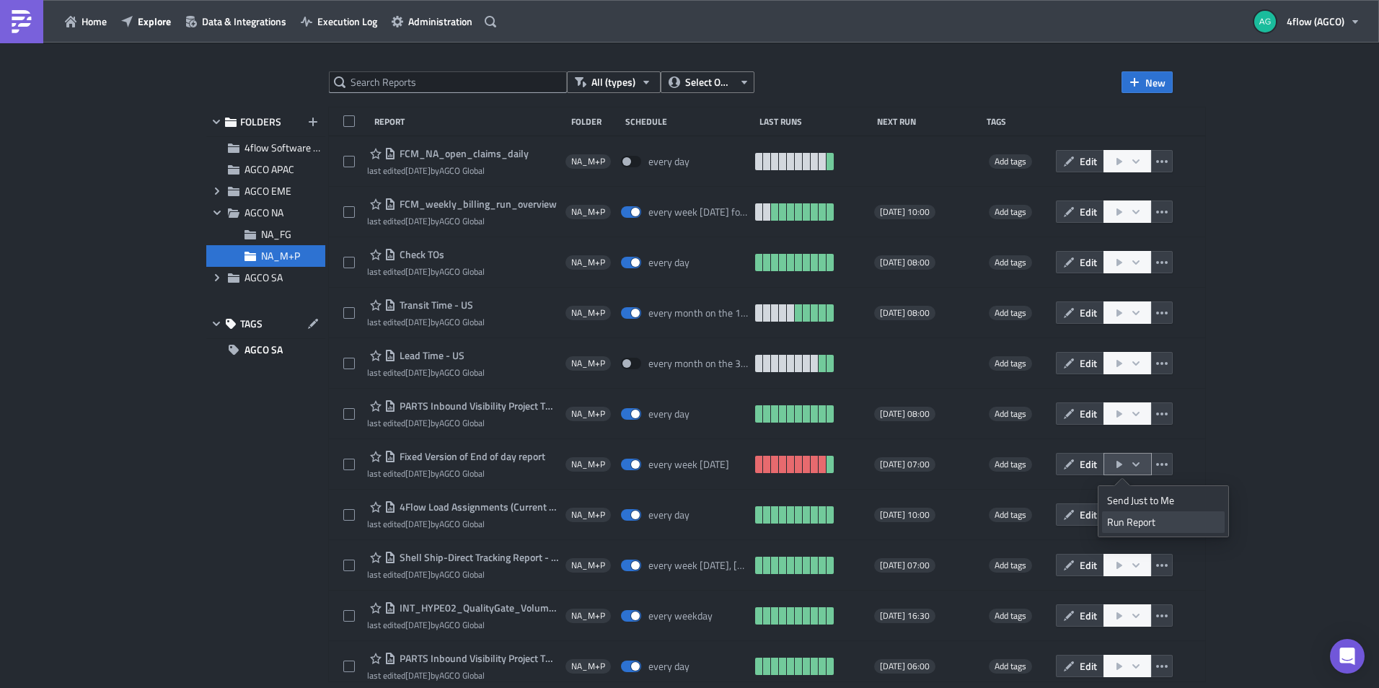
click at [1133, 515] on div "Run Report" at bounding box center [1163, 522] width 113 height 14
